Goal: Task Accomplishment & Management: Use online tool/utility

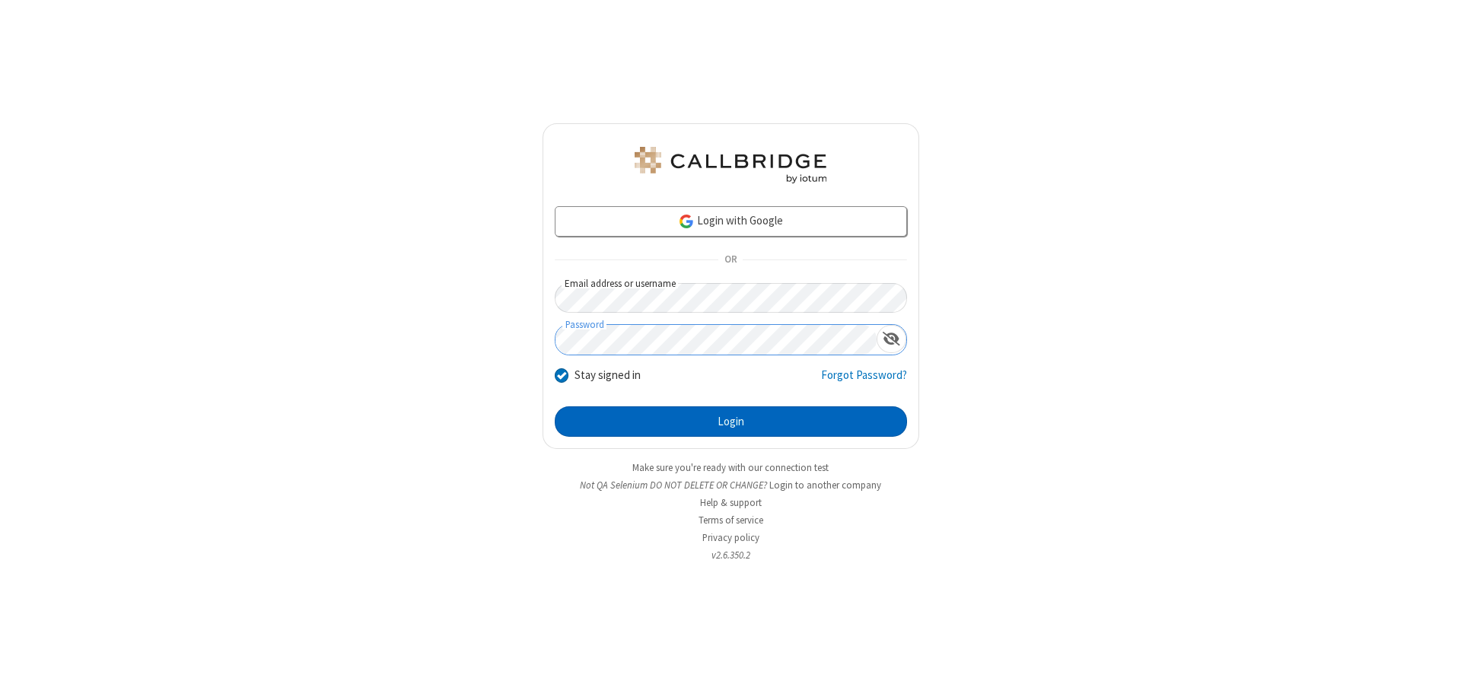
click at [730, 422] on button "Login" at bounding box center [731, 421] width 352 height 30
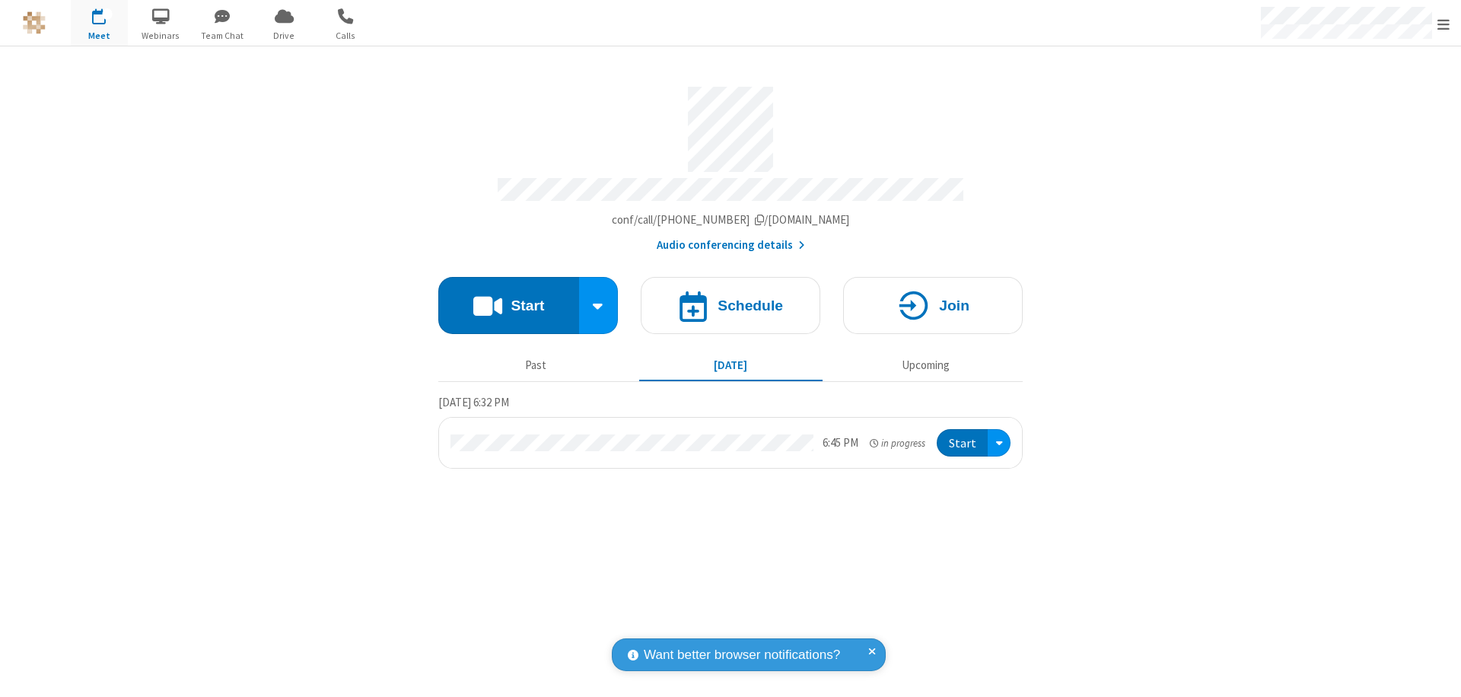
click at [1443, 24] on span "Open menu" at bounding box center [1443, 24] width 12 height 15
click at [284, 35] on span "Drive" at bounding box center [284, 36] width 57 height 14
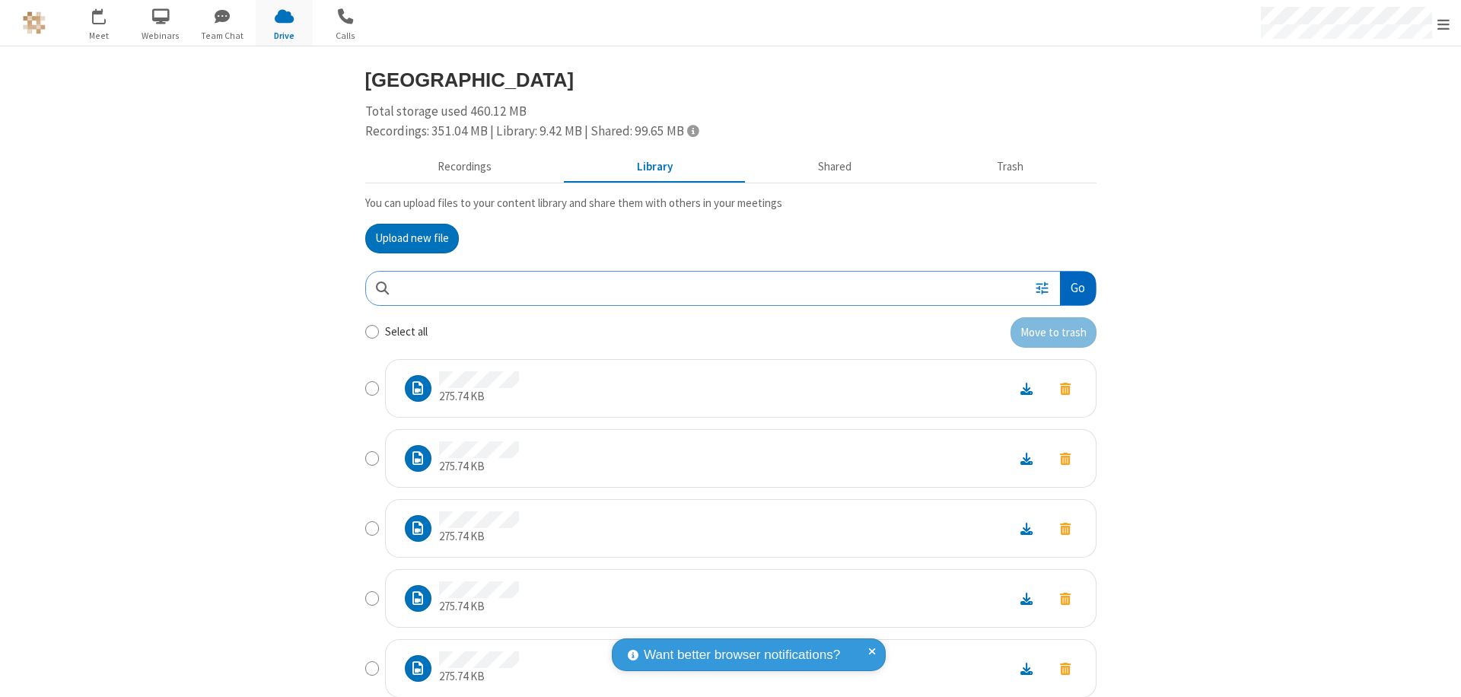
click at [1071, 288] on button "Go" at bounding box center [1077, 289] width 35 height 34
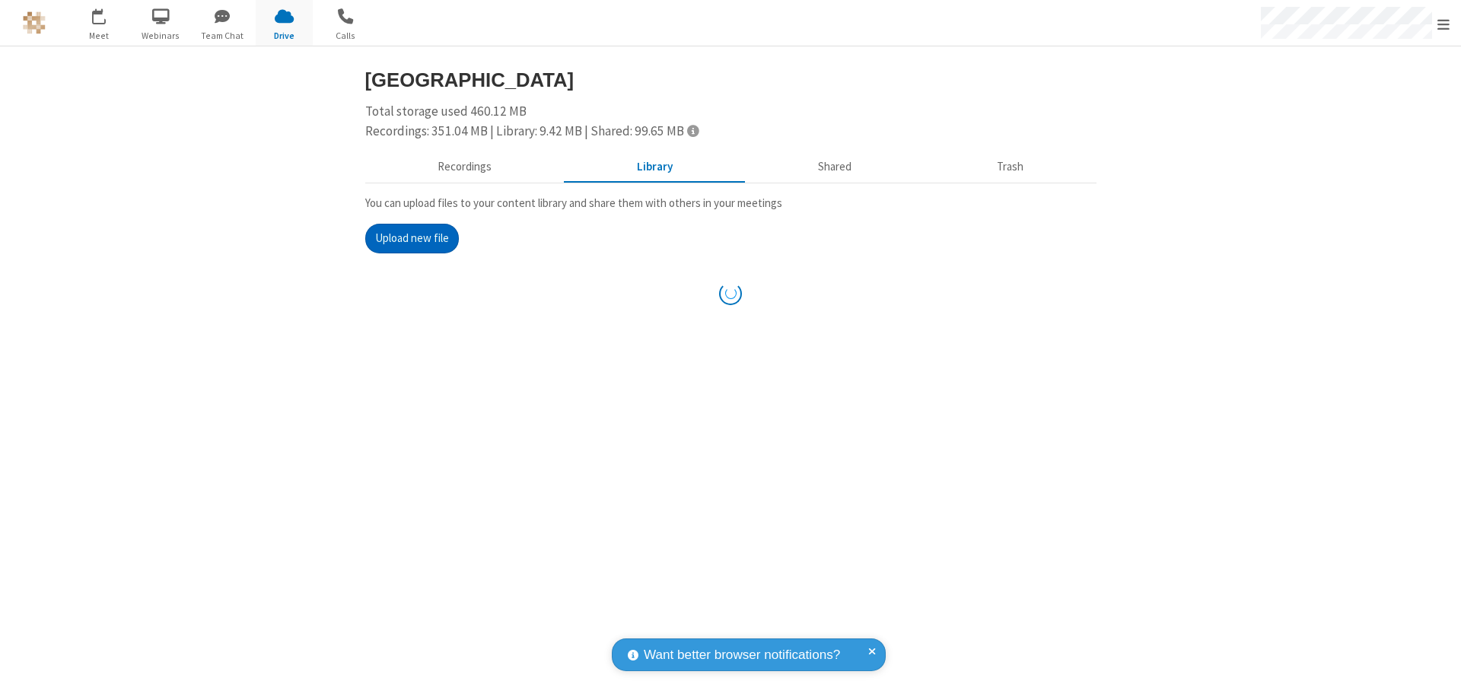
click at [412, 238] on button "Upload new file" at bounding box center [412, 239] width 94 height 30
